Goal: Information Seeking & Learning: Learn about a topic

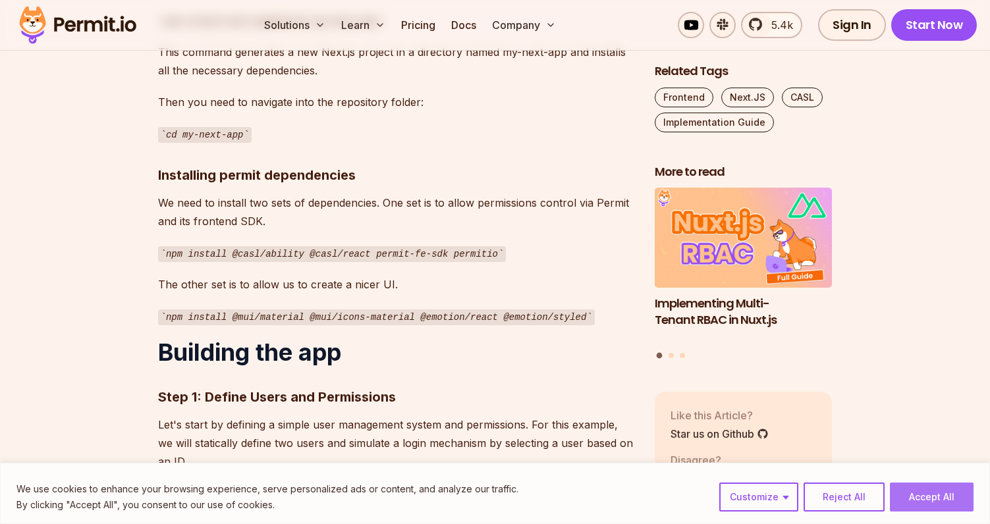
click at [924, 485] on button "Accept All" at bounding box center [932, 497] width 84 height 29
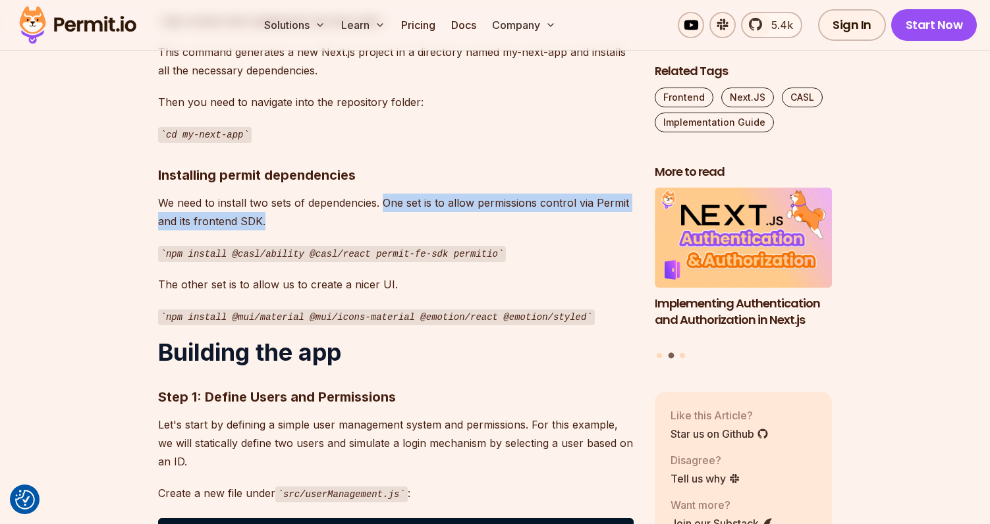
drag, startPoint x: 384, startPoint y: 181, endPoint x: 411, endPoint y: 200, distance: 33.1
click at [411, 200] on p "We need to install two sets of dependencies. One set is to allow permissions co…" at bounding box center [395, 212] width 475 height 37
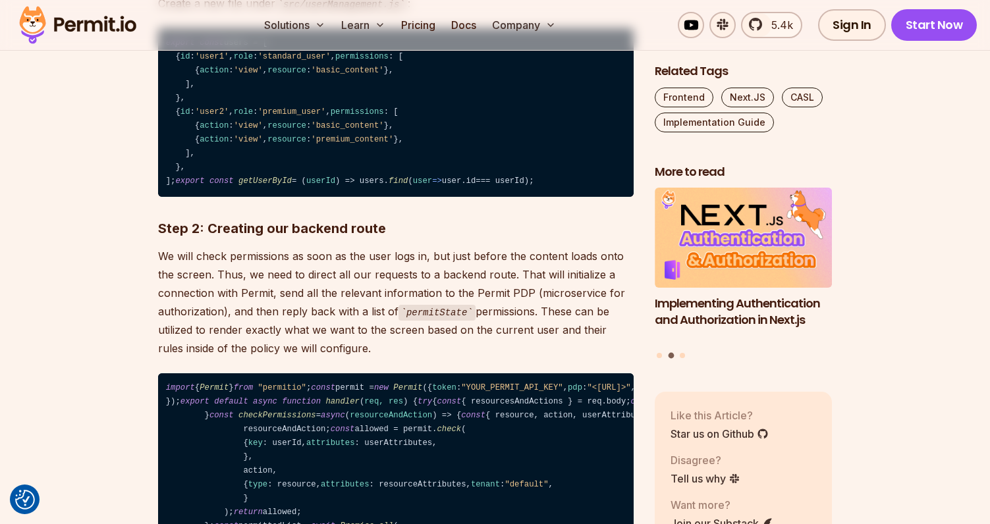
scroll to position [1760, 0]
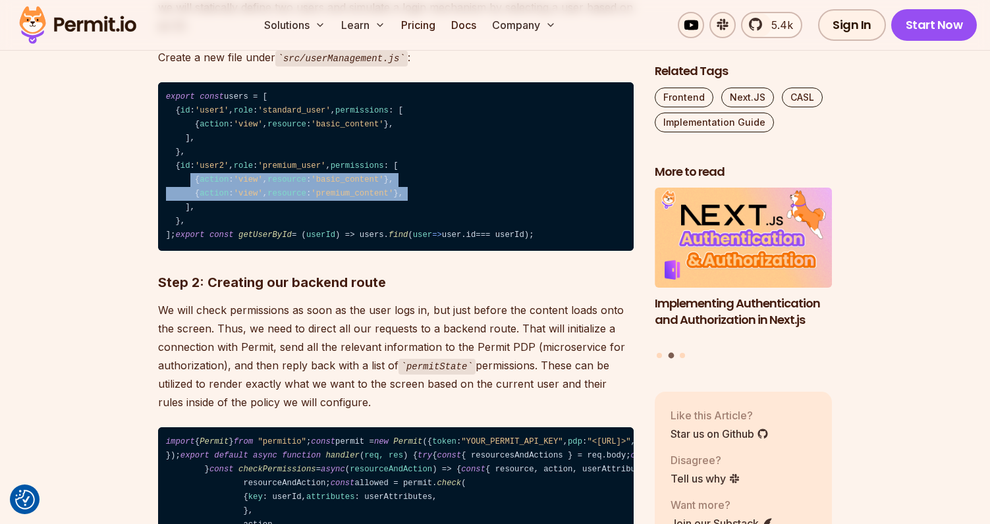
drag, startPoint x: 450, startPoint y: 259, endPoint x: 192, endPoint y: 248, distance: 258.4
click at [192, 248] on code "export const users = [ { id : 'user1' , role : 'standard_user' , permissions : …" at bounding box center [395, 166] width 475 height 169
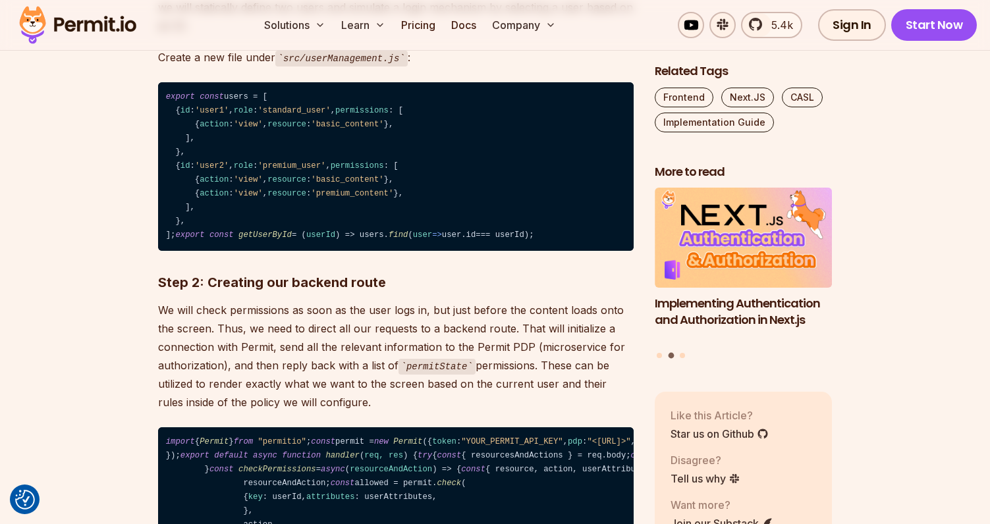
click at [358, 195] on code "export const users = [ { id : 'user1' , role : 'standard_user' , permissions : …" at bounding box center [395, 166] width 475 height 169
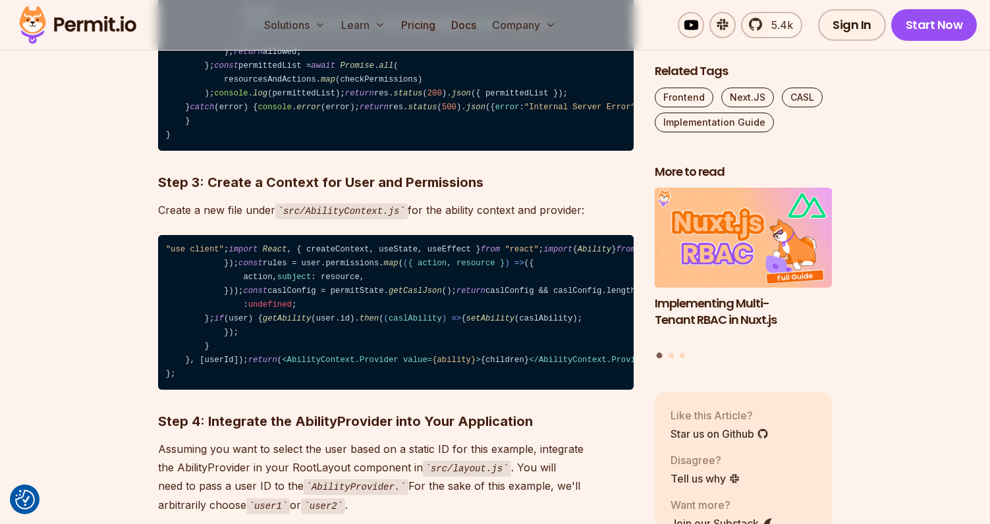
scroll to position [2277, 0]
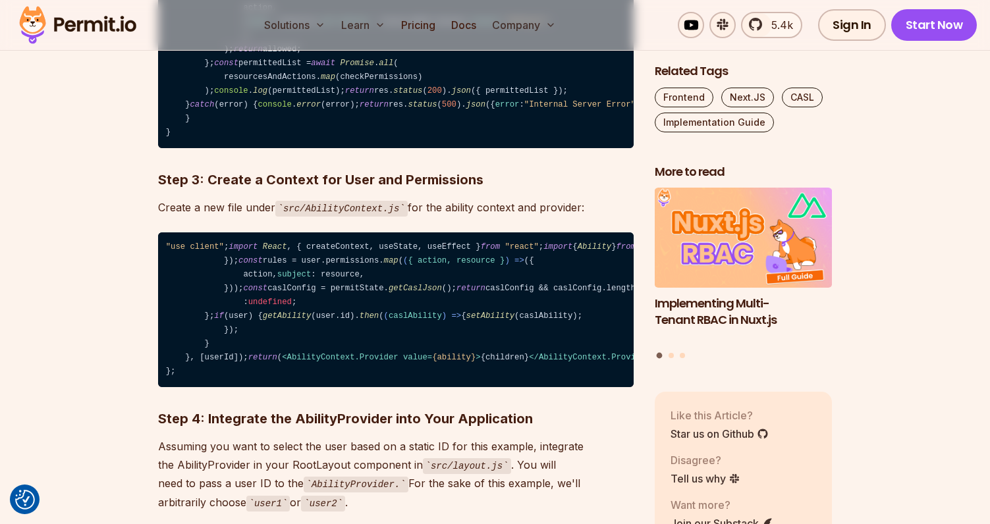
drag, startPoint x: 199, startPoint y: 250, endPoint x: 333, endPoint y: 315, distance: 149.6
click at [334, 148] on code "import { Permit } from "permitio" ; const permit = new Permit ({ token : "YOUR_…" at bounding box center [395, 29] width 475 height 238
click at [333, 148] on code "import { Permit } from "permitio" ; const permit = new Permit ({ token : "YOUR_…" at bounding box center [395, 29] width 475 height 238
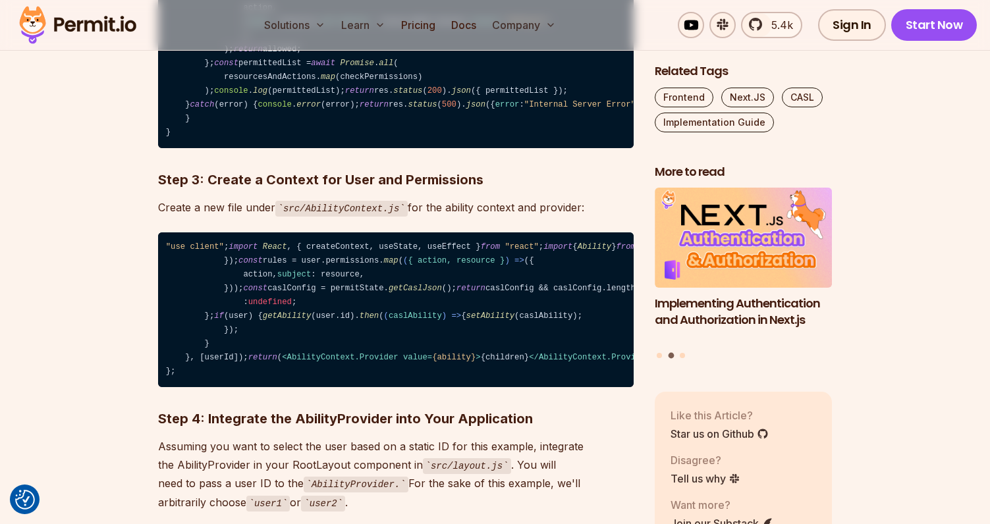
drag, startPoint x: 379, startPoint y: 281, endPoint x: 222, endPoint y: 267, distance: 157.4
click at [222, 148] on code "import { Permit } from "permitio" ; const permit = new Permit ({ token : "YOUR_…" at bounding box center [395, 29] width 475 height 238
drag, startPoint x: 222, startPoint y: 267, endPoint x: 390, endPoint y: 271, distance: 168.0
click at [390, 148] on code "import { Permit } from "permitio" ; const permit = new Permit ({ token : "YOUR_…" at bounding box center [395, 29] width 475 height 238
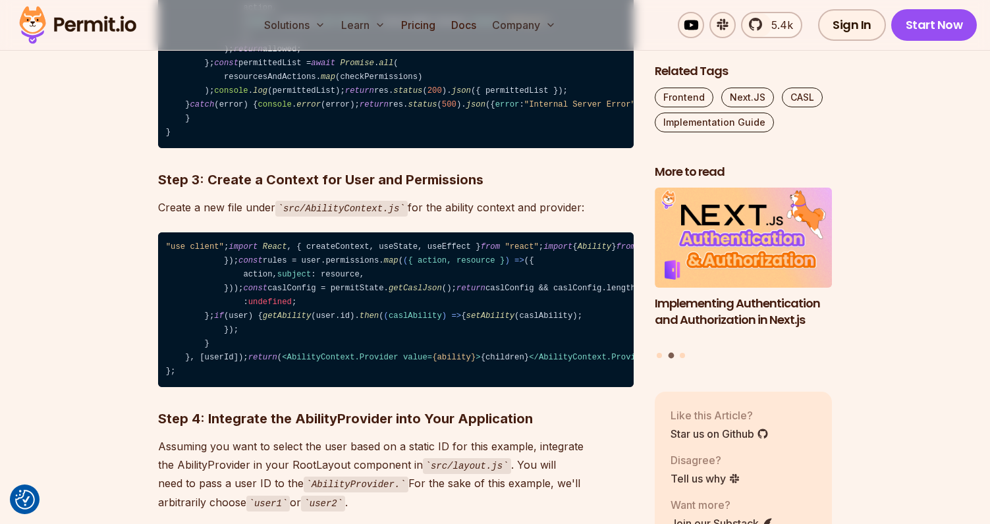
click at [389, 148] on code "import { Permit } from "permitio" ; const permit = new Permit ({ token : "YOUR_…" at bounding box center [395, 29] width 475 height 238
drag, startPoint x: 389, startPoint y: 271, endPoint x: 203, endPoint y: 262, distance: 186.6
click at [203, 148] on code "import { Permit } from "permitio" ; const permit = new Permit ({ token : "YOUR_…" at bounding box center [395, 29] width 475 height 238
click at [273, 148] on code "import { Permit } from "permitio" ; const permit = new Permit ({ token : "YOUR_…" at bounding box center [395, 29] width 475 height 238
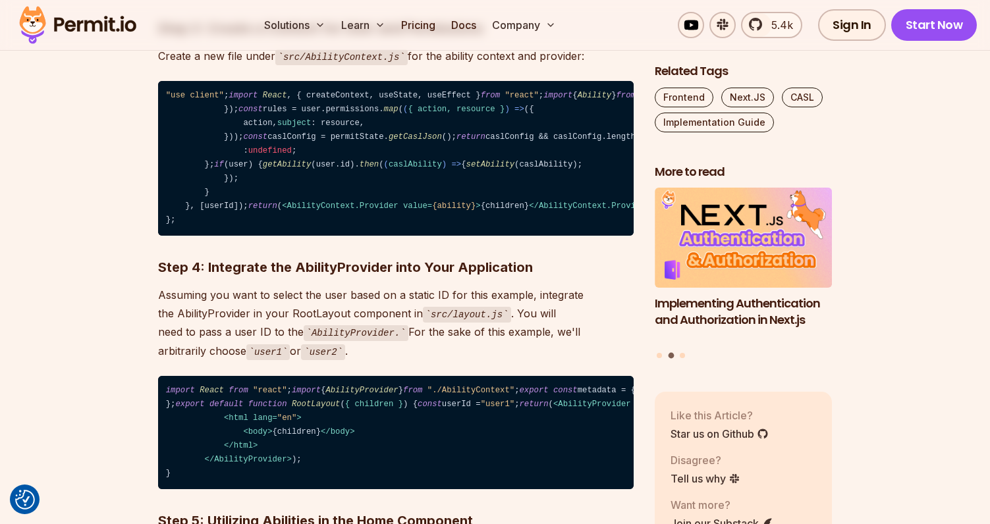
scroll to position [2438, 0]
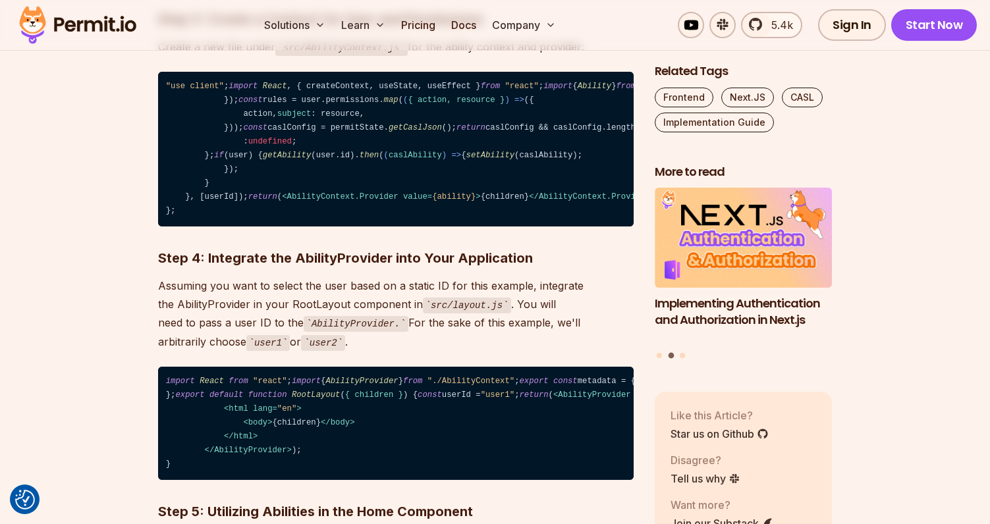
drag, startPoint x: 223, startPoint y: 140, endPoint x: 301, endPoint y: 292, distance: 171.1
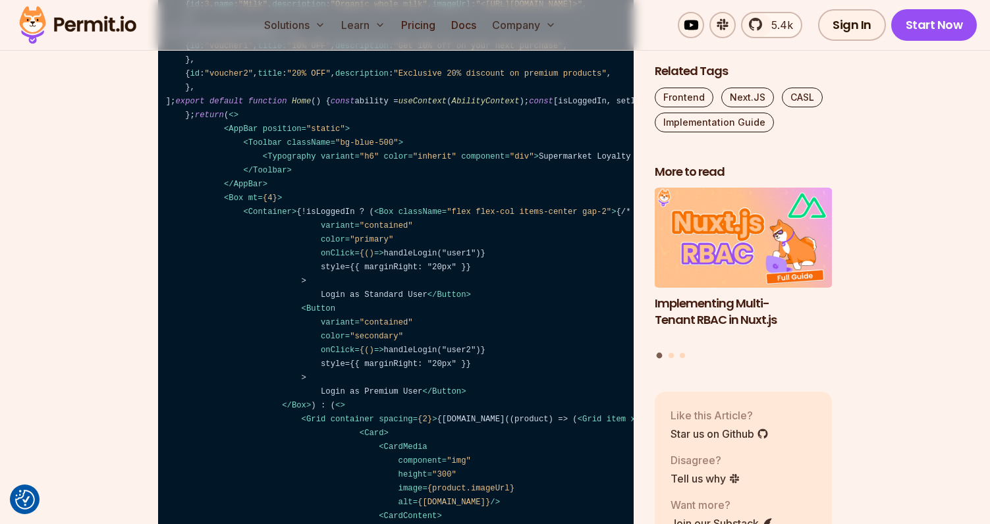
scroll to position [4154, 0]
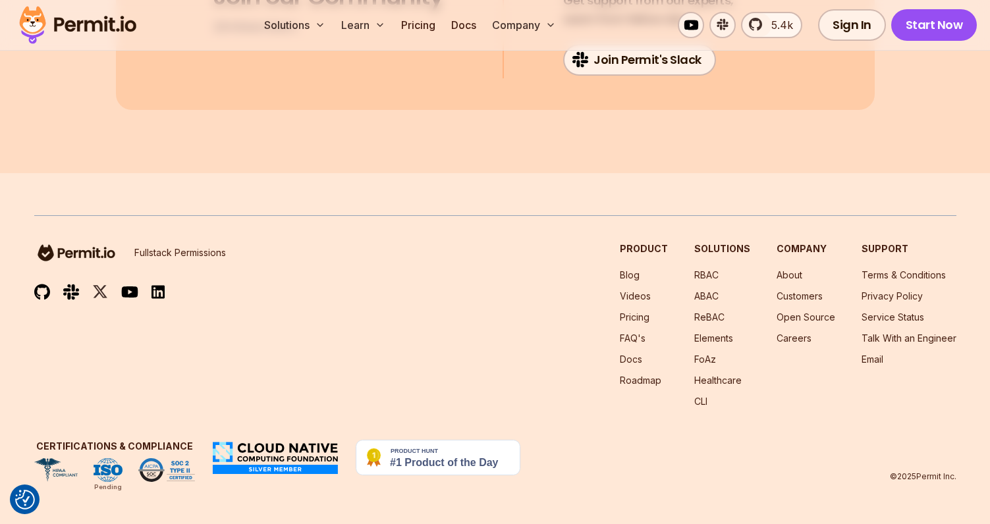
scroll to position [12731, 0]
click at [74, 25] on img at bounding box center [77, 25] width 129 height 45
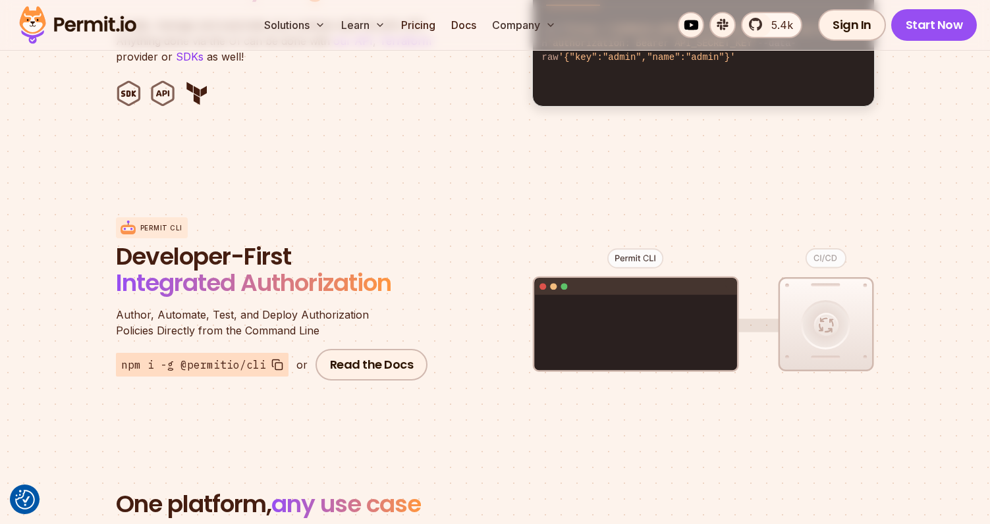
scroll to position [1462, 0]
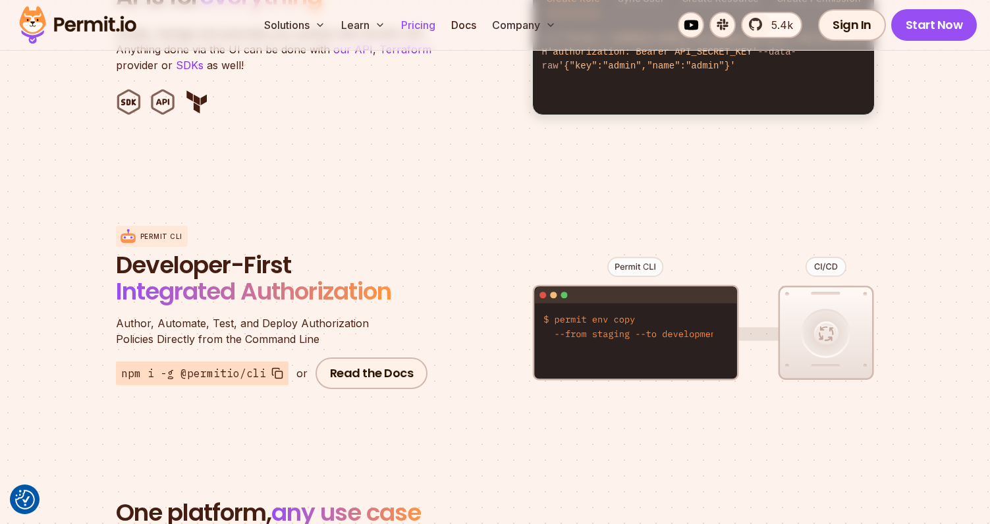
click at [415, 29] on link "Pricing" at bounding box center [418, 25] width 45 height 26
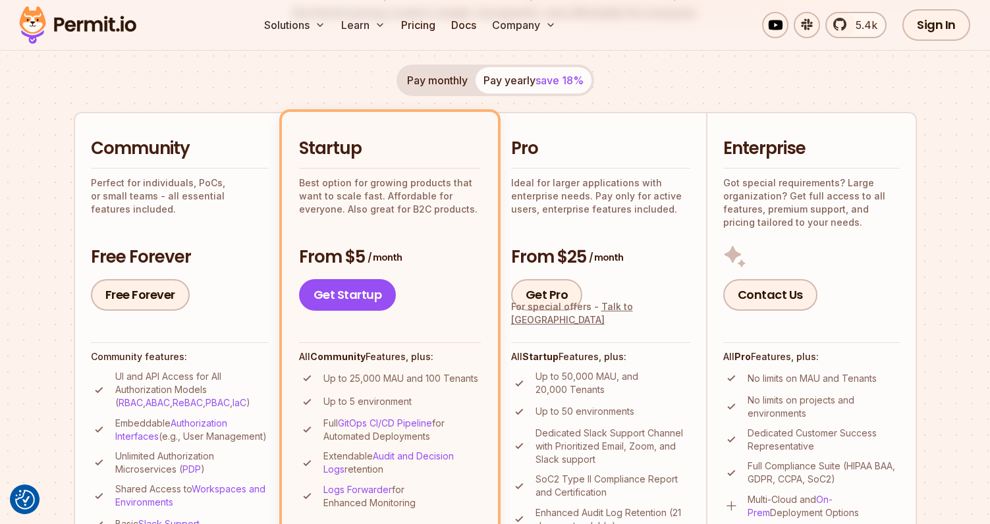
scroll to position [241, 0]
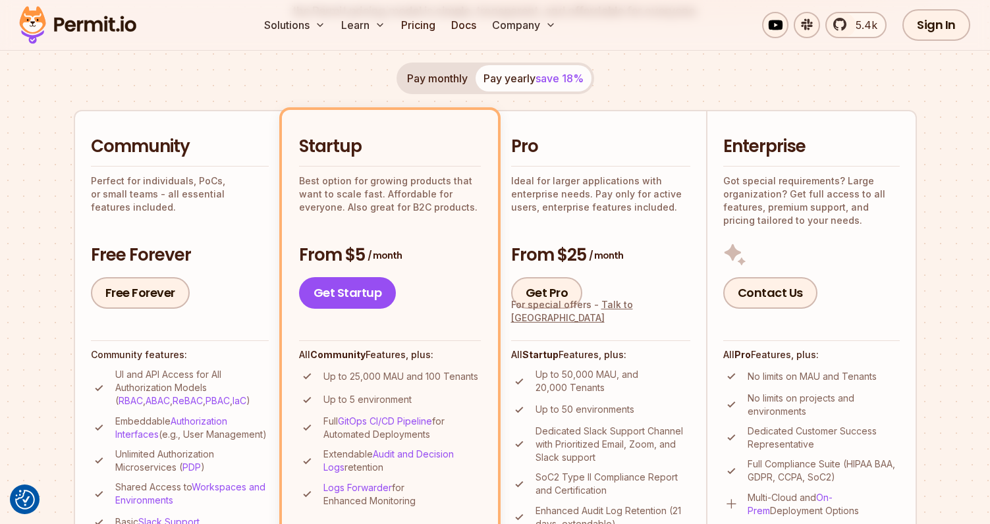
click at [456, 86] on button "Pay monthly" at bounding box center [437, 78] width 76 height 26
click at [481, 77] on button "Pay yearly save 18%" at bounding box center [533, 78] width 116 height 26
click at [441, 79] on button "Pay monthly" at bounding box center [437, 78] width 76 height 26
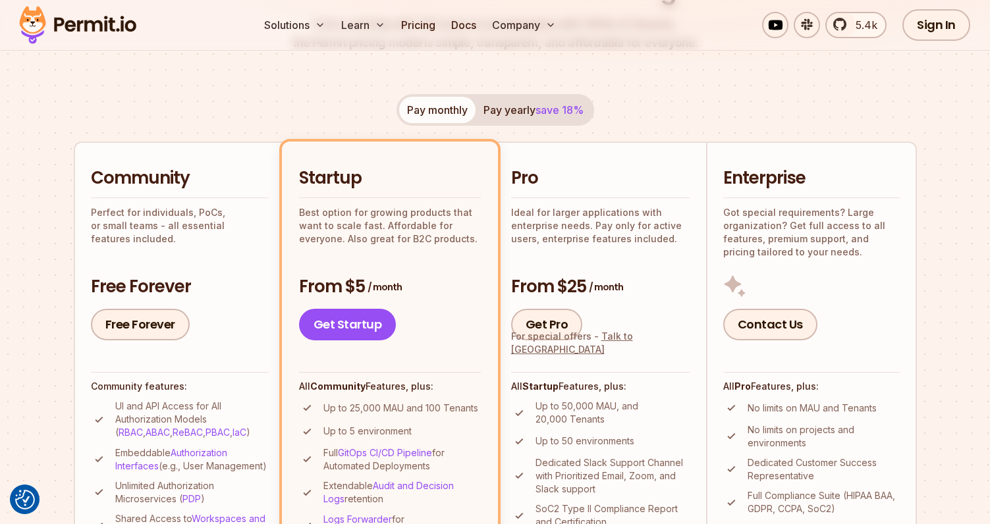
scroll to position [207, 0]
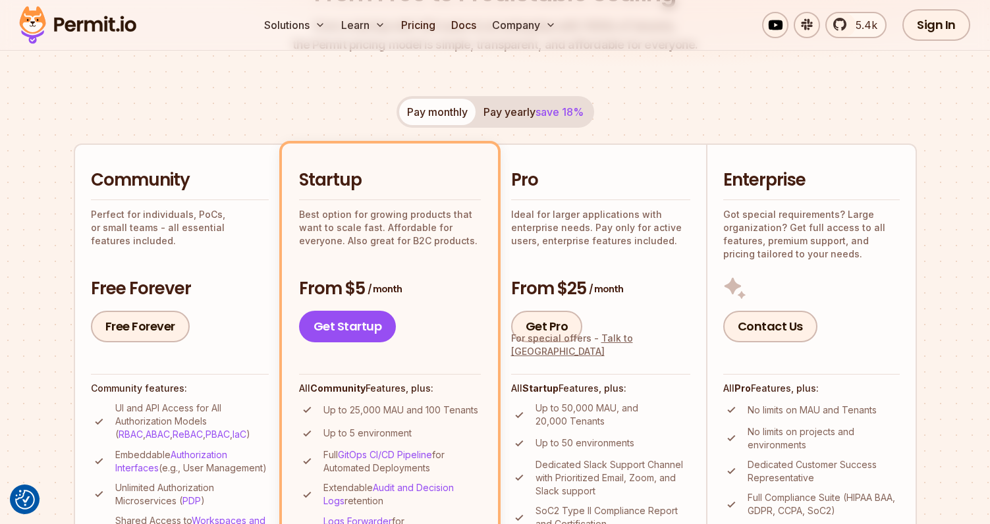
click at [531, 114] on button "Pay yearly save 18%" at bounding box center [533, 112] width 116 height 26
click at [456, 103] on button "Pay monthly" at bounding box center [437, 112] width 76 height 26
click at [586, 199] on div "Pro Ideal for larger applications with enterprise needs. Pay only for active us…" at bounding box center [600, 208] width 179 height 78
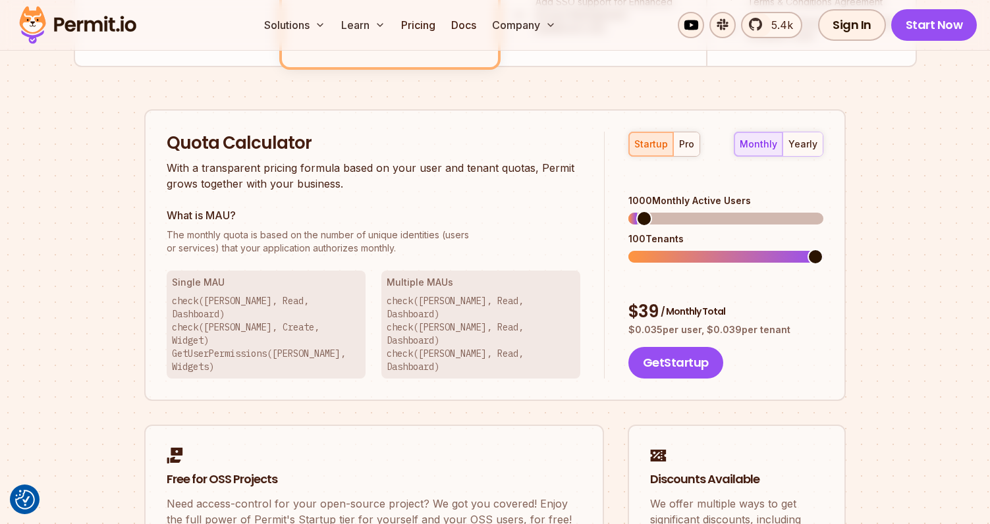
scroll to position [786, 0]
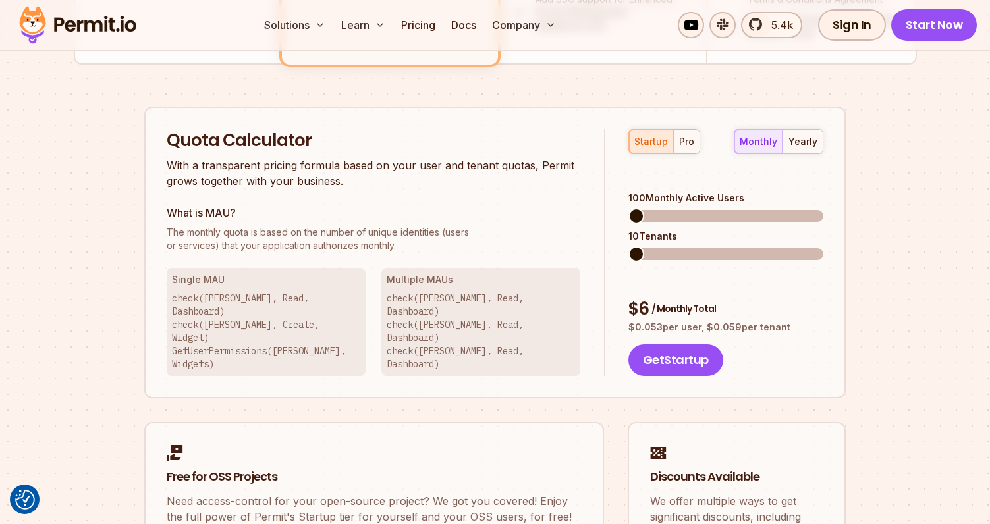
click at [628, 208] on span at bounding box center [636, 216] width 16 height 16
click at [673, 302] on span "/ Monthly Total" at bounding box center [683, 308] width 65 height 13
drag, startPoint x: 673, startPoint y: 268, endPoint x: 784, endPoint y: 284, distance: 112.5
click at [784, 298] on div "$ 6 / Monthly Total $ 0.053 per user, $ 0.059 per tenant" at bounding box center [725, 316] width 195 height 37
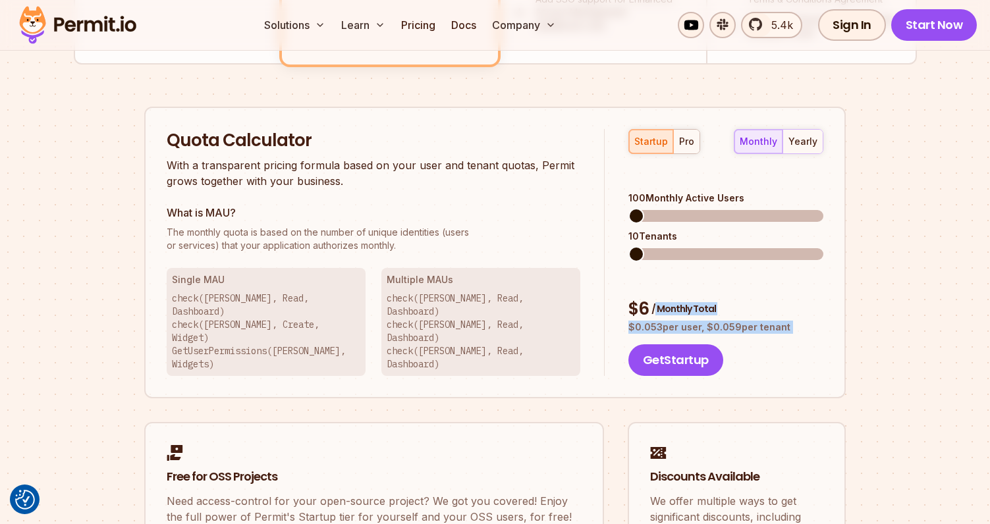
click at [784, 321] on p "$ 0.053 per user, $ 0.059 per tenant" at bounding box center [725, 327] width 195 height 13
click at [662, 321] on p "$ 0.053 per user, $ 0.059 per tenant" at bounding box center [725, 327] width 195 height 13
click at [732, 321] on p "$ 0.053 per user, $ 0.059 per tenant" at bounding box center [725, 327] width 195 height 13
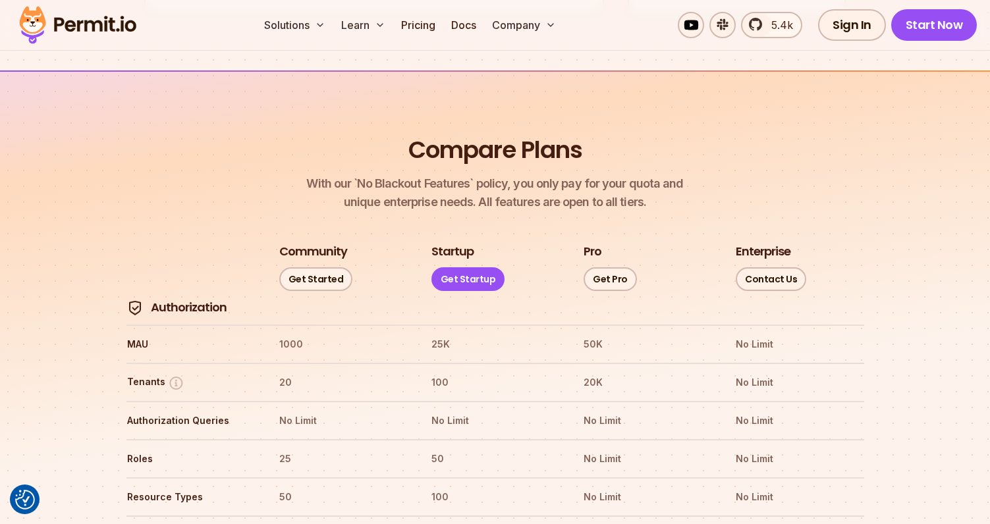
scroll to position [1420, 0]
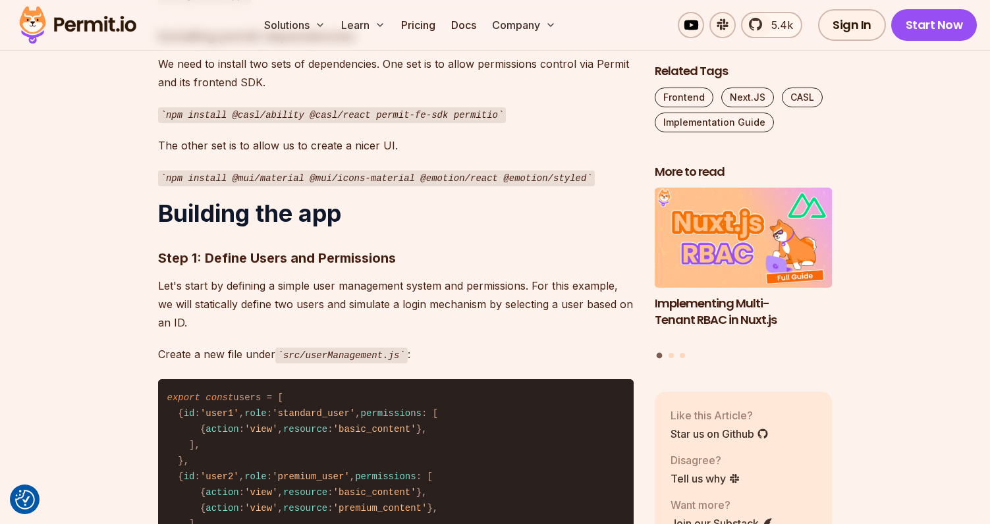
scroll to position [1462, 0]
click at [777, 36] on link "5.4k" at bounding box center [771, 25] width 61 height 26
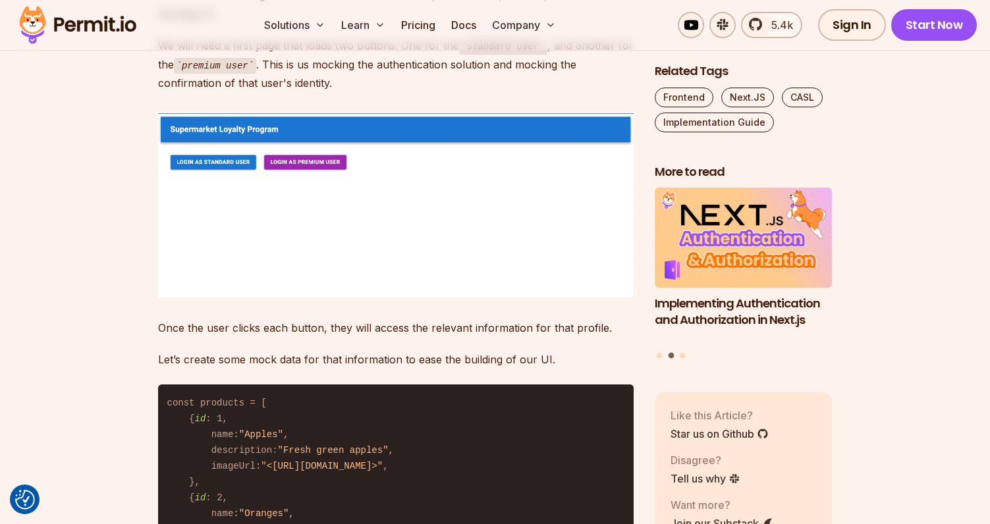
scroll to position [3316, 0]
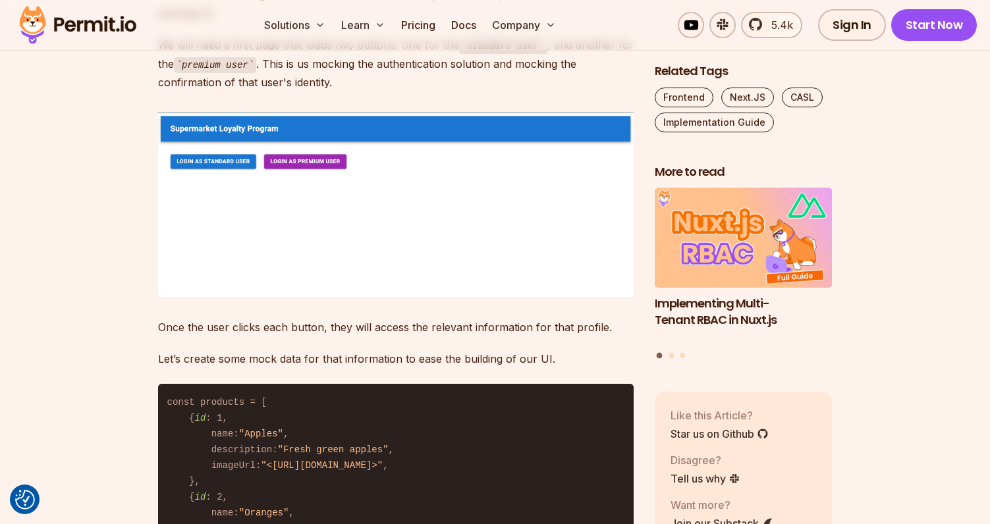
drag, startPoint x: 426, startPoint y: 327, endPoint x: 429, endPoint y: 300, distance: 27.8
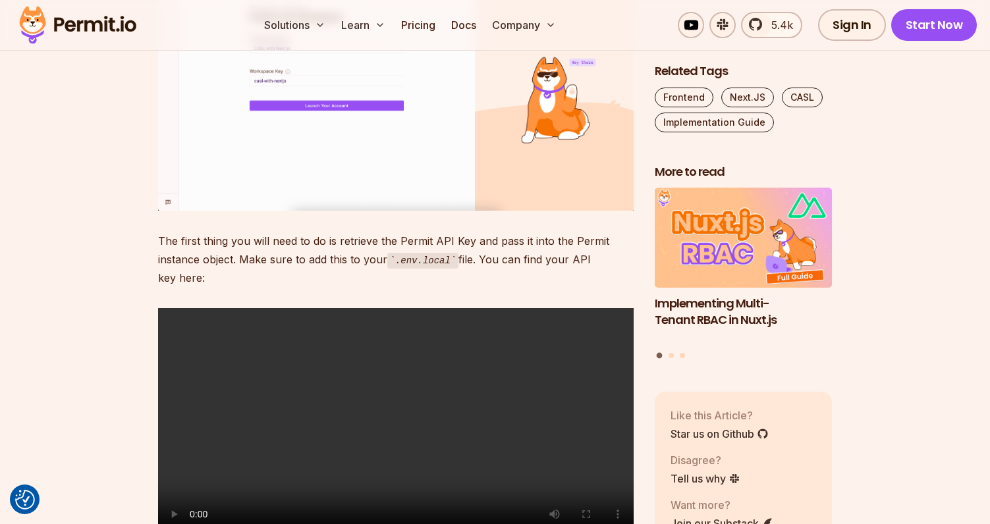
scroll to position [5824, 0]
